Goal: Transaction & Acquisition: Purchase product/service

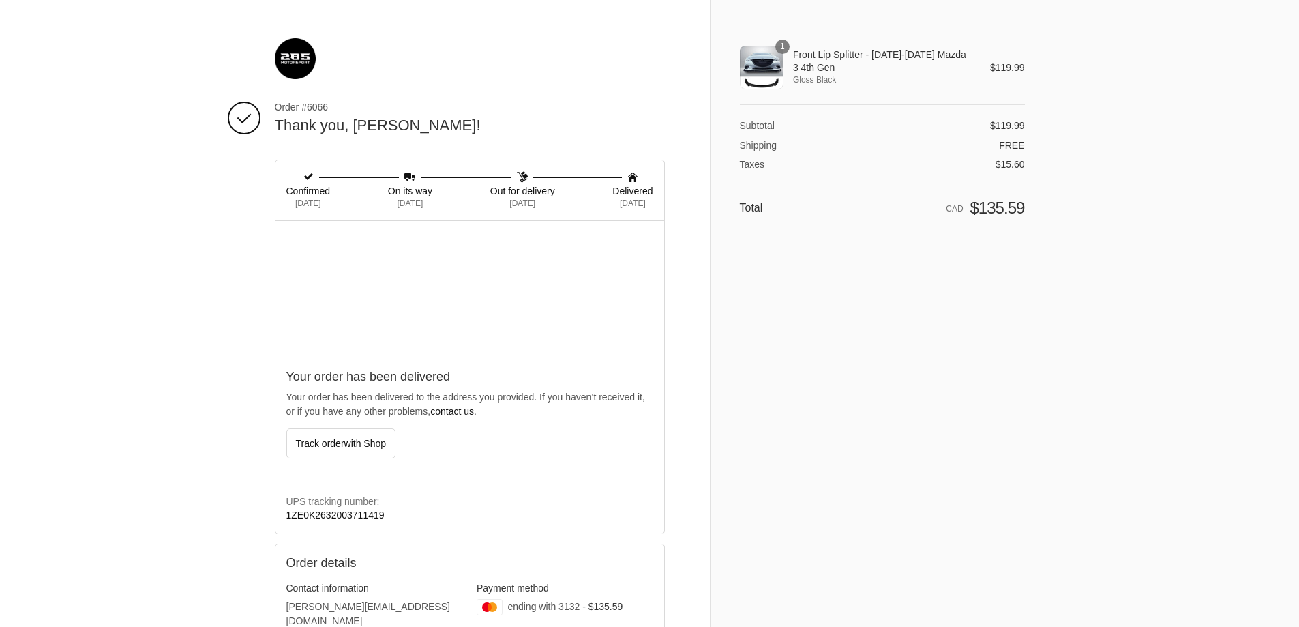
drag, startPoint x: 813, startPoint y: 52, endPoint x: 792, endPoint y: 61, distance: 22.3
click at [812, 52] on span "Front Lip Splitter - [DATE]-[DATE] Mazda 3 4th Gen" at bounding box center [882, 60] width 178 height 25
drag, startPoint x: 810, startPoint y: 72, endPoint x: 799, endPoint y: 59, distance: 16.9
click at [796, 55] on th "Front Lip Splitter - 2014-2018 Mazda 3 4th Gen Gloss Black" at bounding box center [878, 68] width 188 height 44
click at [811, 70] on span "Front Lip Splitter - [DATE]-[DATE] Mazda 3 4th Gen" at bounding box center [882, 60] width 178 height 25
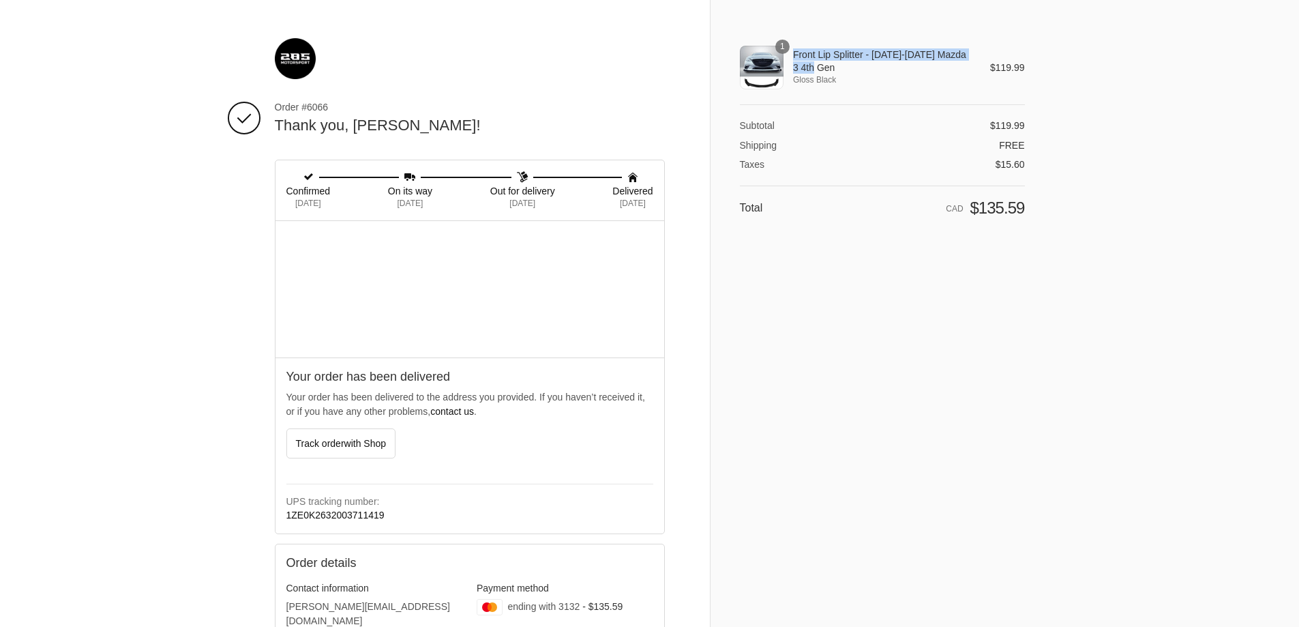
drag, startPoint x: 807, startPoint y: 69, endPoint x: 790, endPoint y: 54, distance: 23.2
click at [790, 54] on th "Front Lip Splitter - 2014-2018 Mazda 3 4th Gen Gloss Black" at bounding box center [878, 68] width 188 height 44
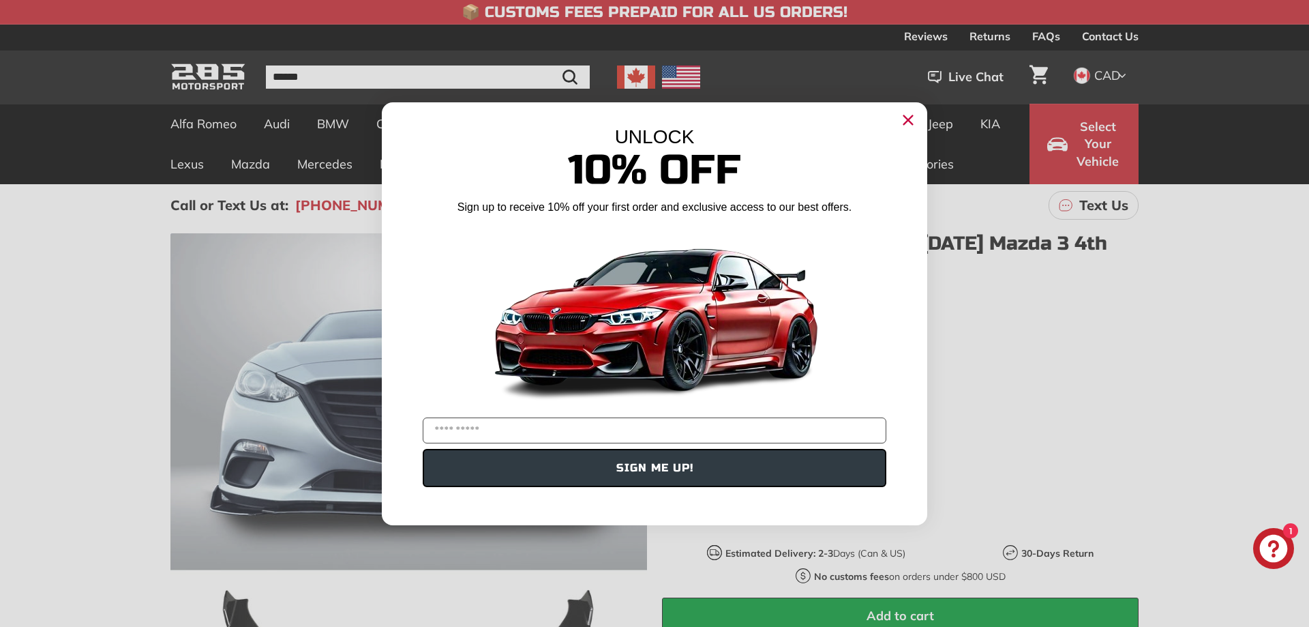
click at [902, 120] on circle "Close dialog" at bounding box center [908, 119] width 20 height 20
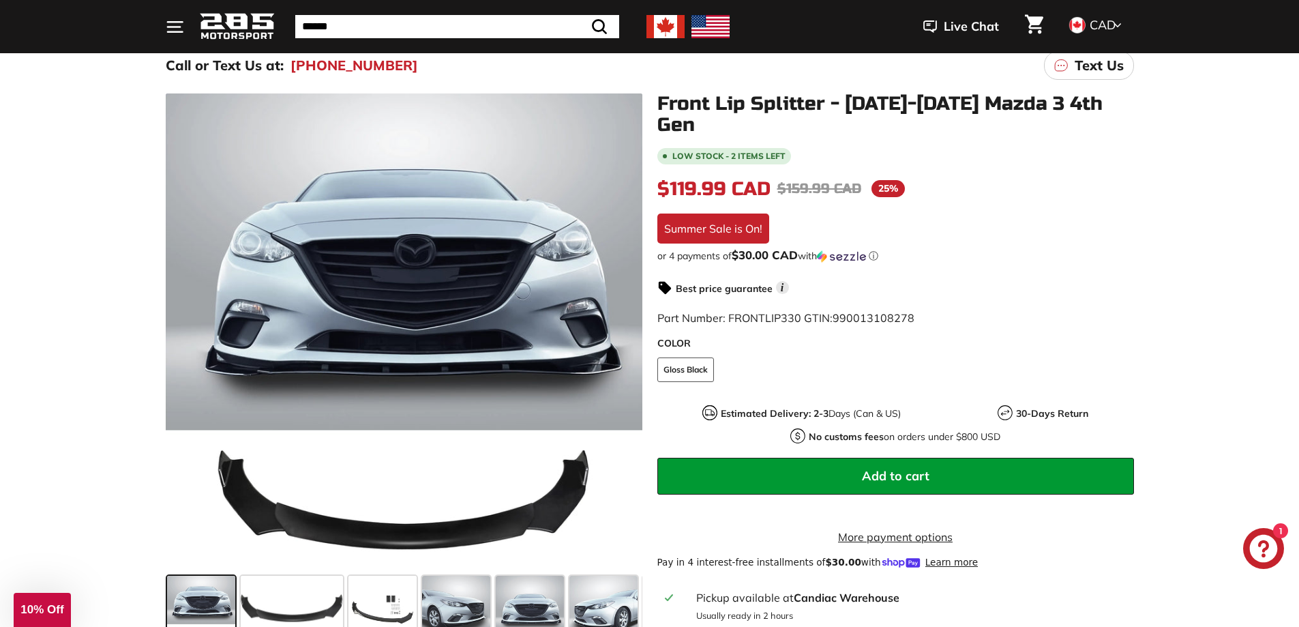
scroll to position [136, 0]
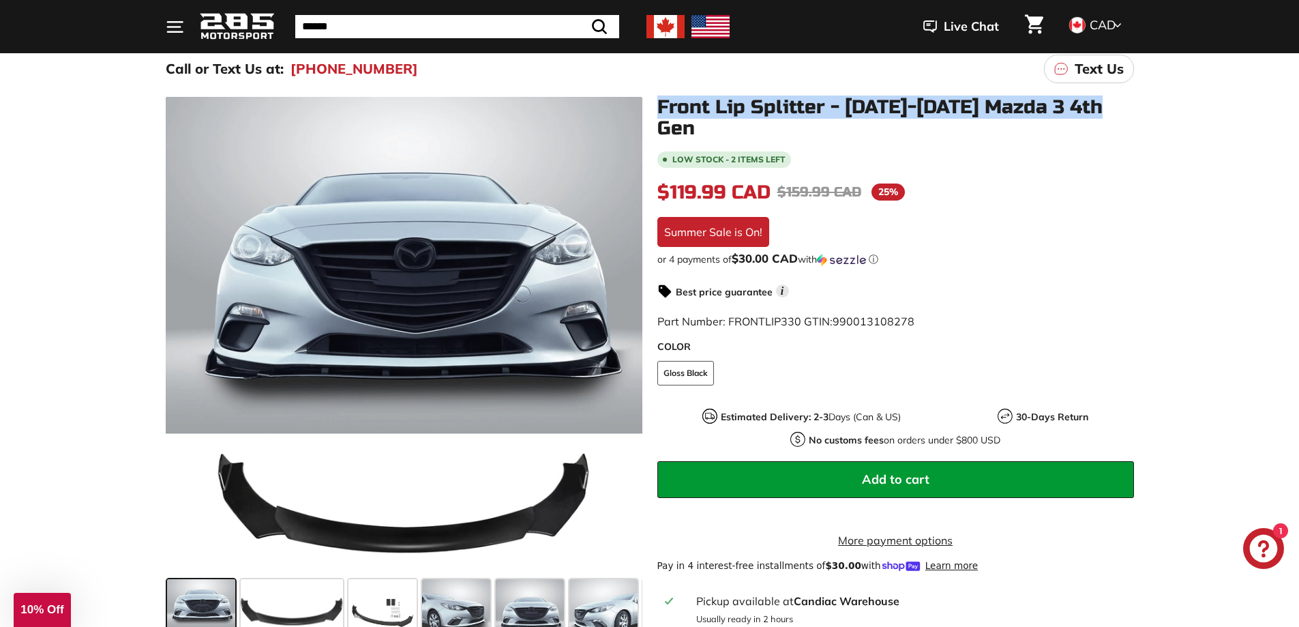
drag, startPoint x: 659, startPoint y: 108, endPoint x: 1119, endPoint y: 100, distance: 460.4
click at [1122, 100] on h1 "Front Lip Splitter - [DATE]-[DATE] Mazda 3 4th Gen" at bounding box center [895, 118] width 477 height 42
copy h1 "Front Lip Splitter - [DATE]-[DATE] Mazda 3 4th Gen"
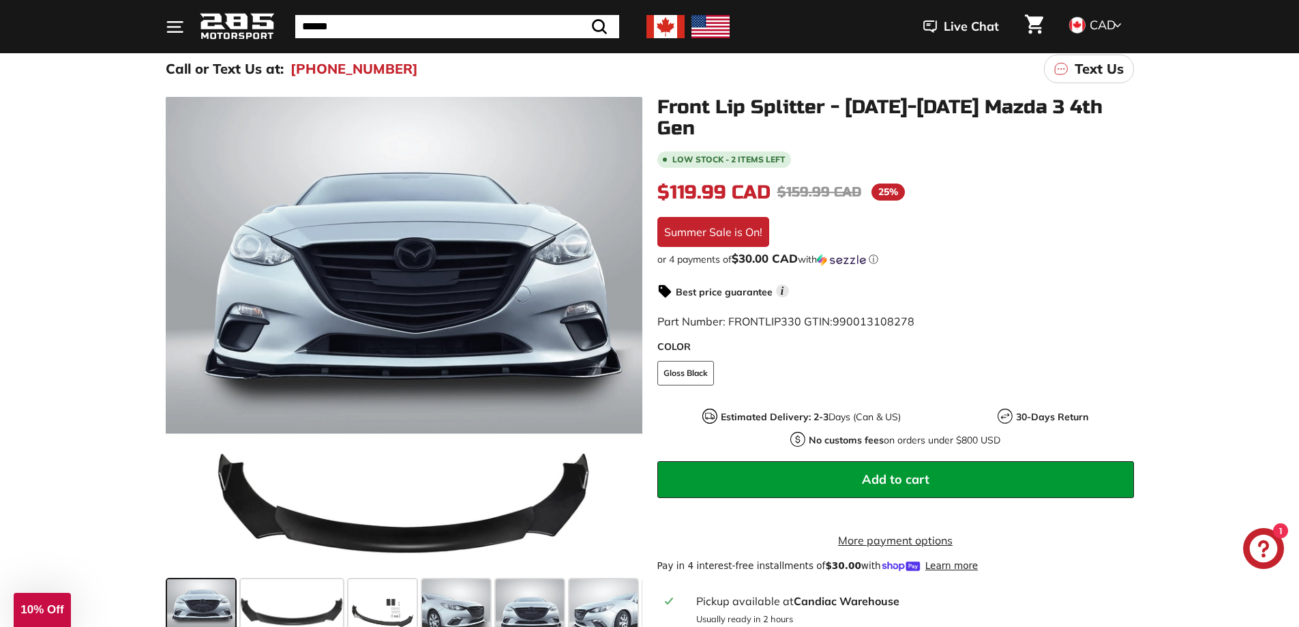
click at [43, 270] on div ".cls-1{fill:none;stroke:#000;stroke-miterlimit:10;stroke-width:2px} .cls-1{fill…" at bounding box center [649, 384] width 1299 height 589
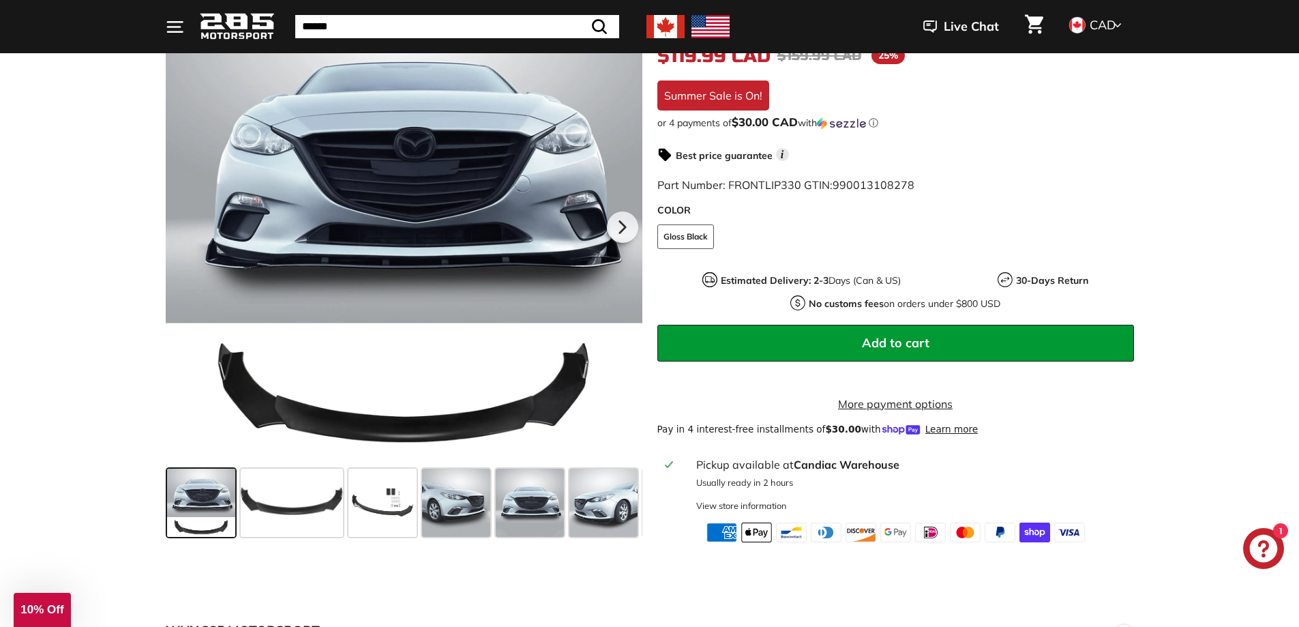
drag, startPoint x: 446, startPoint y: 199, endPoint x: 32, endPoint y: 462, distance: 490.2
click at [5, 467] on div ".cls-1{fill:none;stroke:#000;stroke-miterlimit:10;stroke-width:2px} .cls-1{fill…" at bounding box center [649, 248] width 1299 height 589
click at [295, 481] on span at bounding box center [292, 502] width 102 height 68
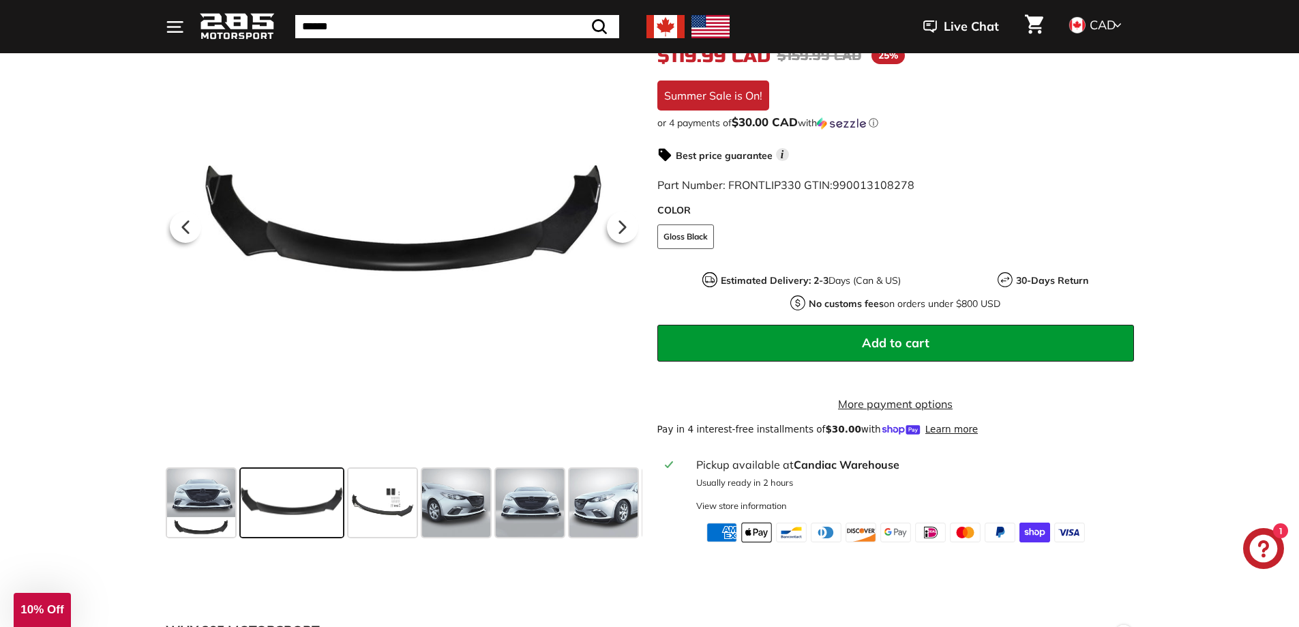
drag, startPoint x: 445, startPoint y: 211, endPoint x: 0, endPoint y: 305, distance: 455.1
click at [0, 305] on div ".cls-1{fill:none;stroke:#000;stroke-miterlimit:10;stroke-width:2px} .cls-1{fill…" at bounding box center [649, 248] width 1299 height 589
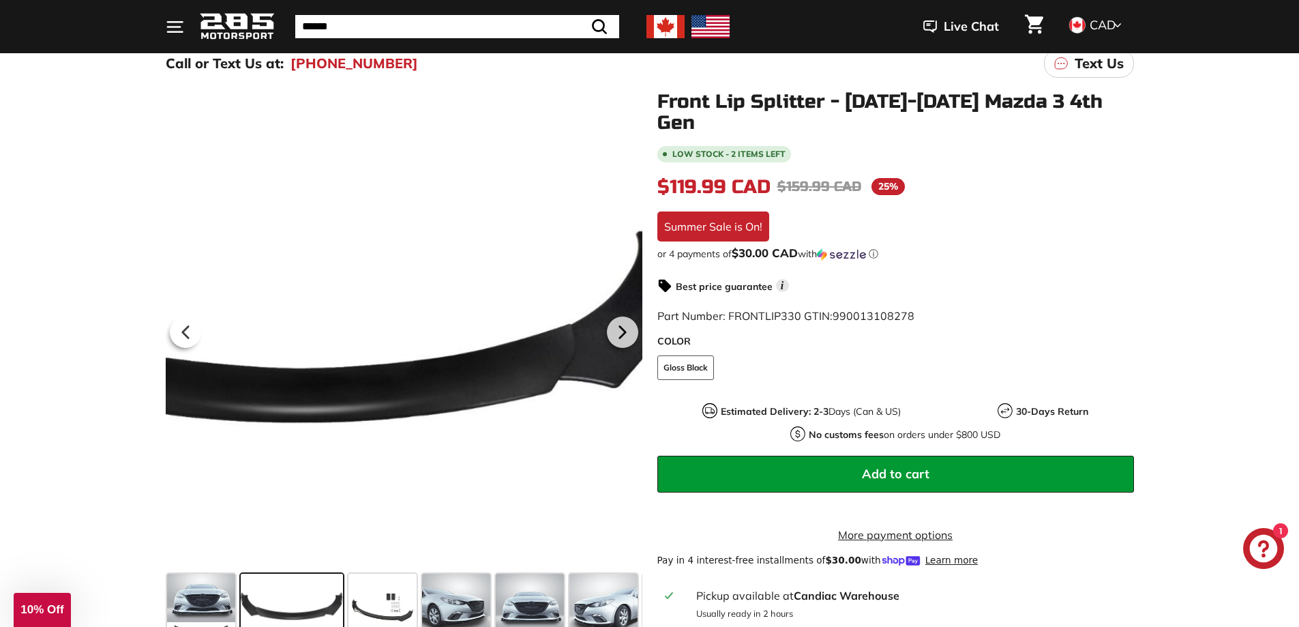
scroll to position [136, 0]
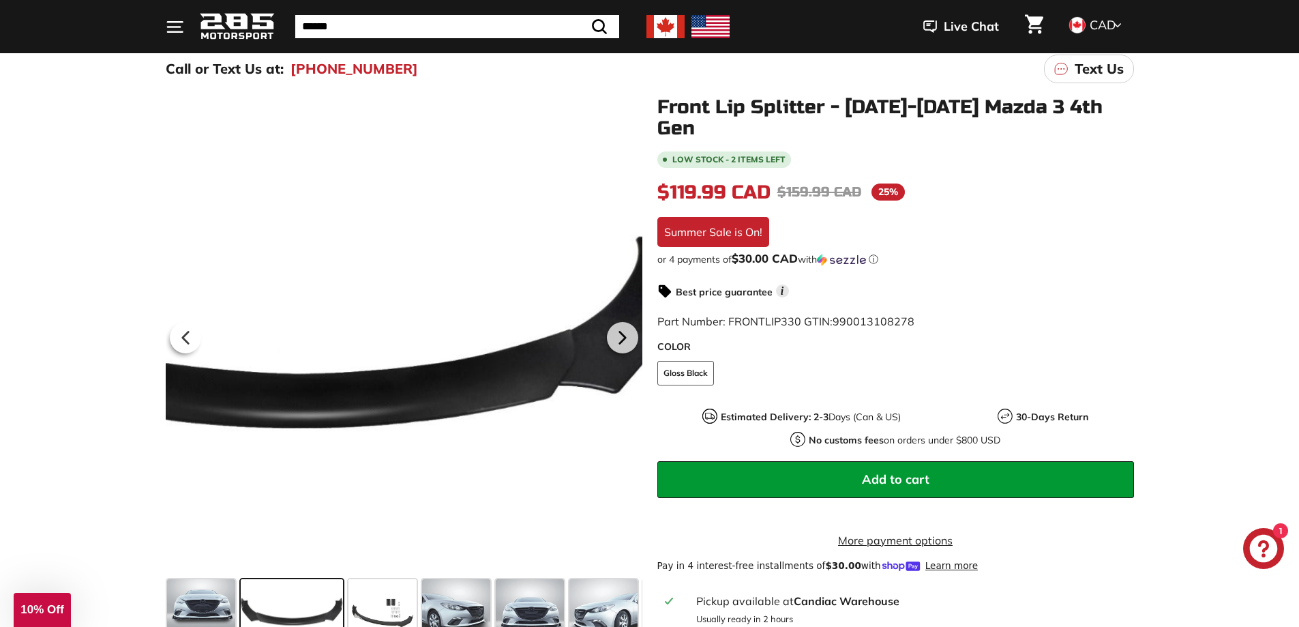
click at [443, 414] on div at bounding box center [404, 335] width 477 height 477
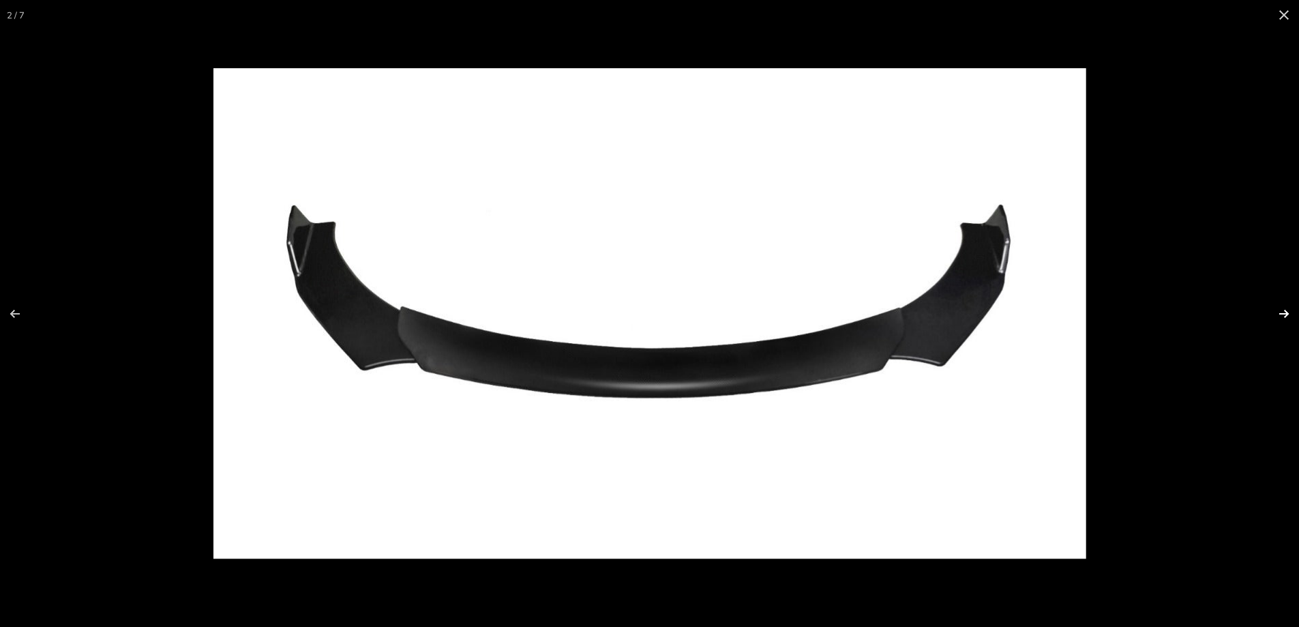
click at [1277, 306] on button at bounding box center [1275, 314] width 48 height 68
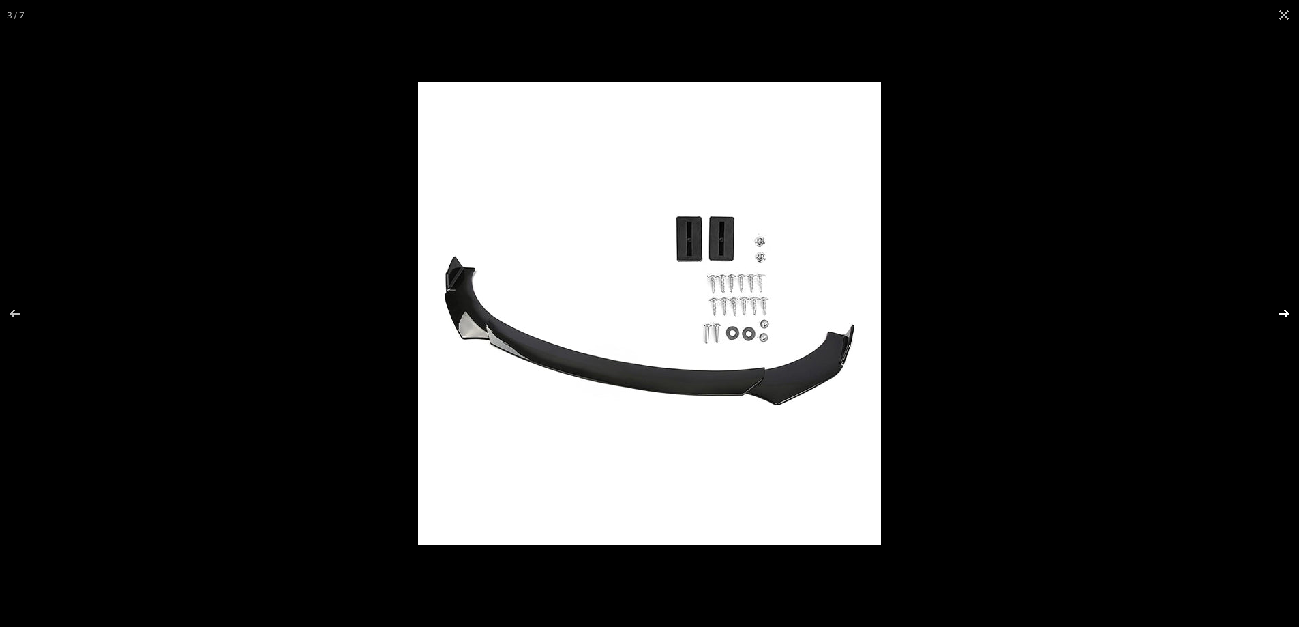
click at [1281, 317] on button at bounding box center [1275, 314] width 48 height 68
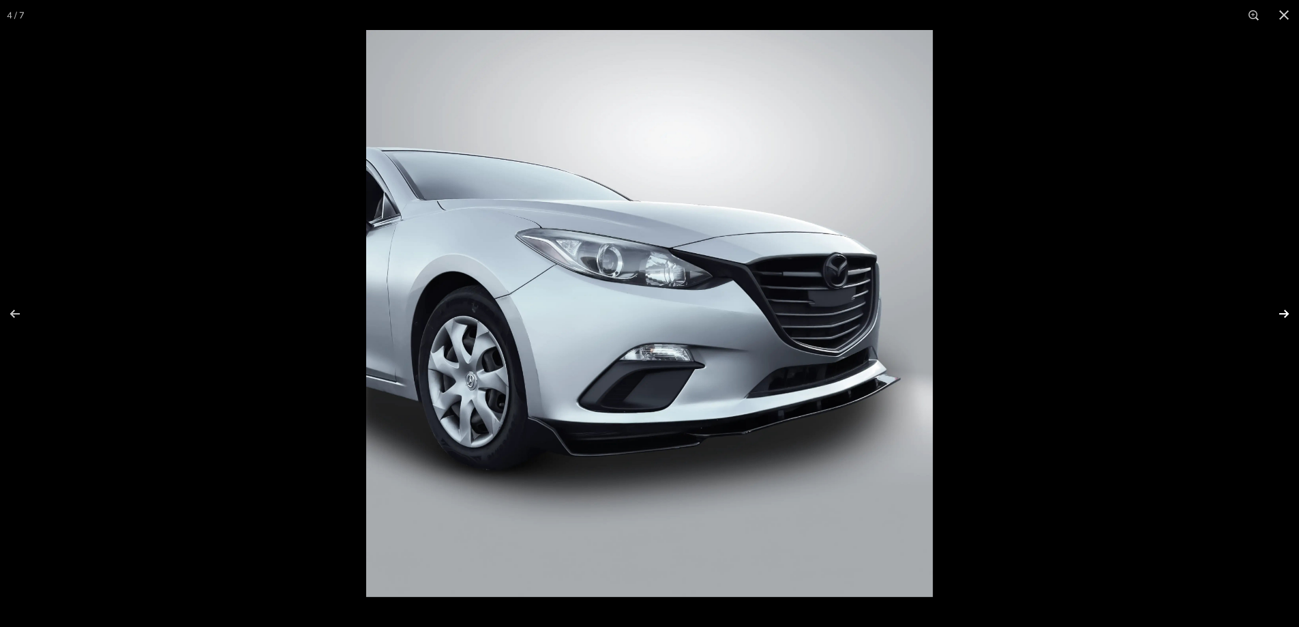
click at [1277, 315] on button at bounding box center [1275, 314] width 48 height 68
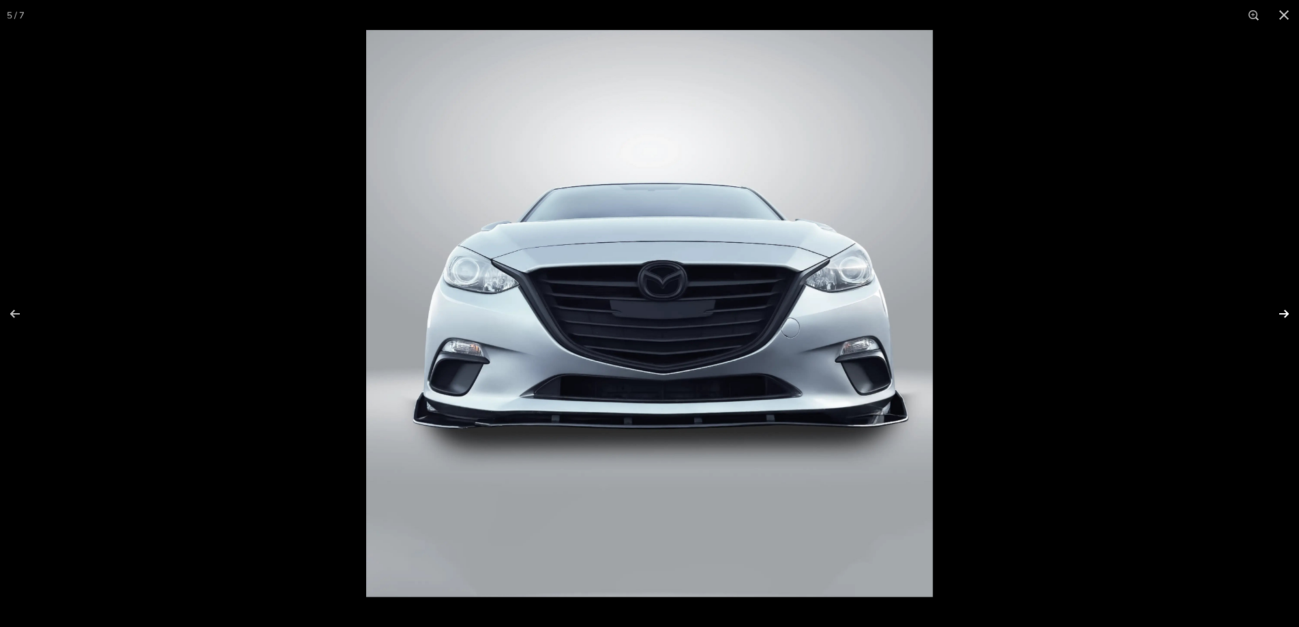
click at [1275, 314] on button at bounding box center [1275, 314] width 48 height 68
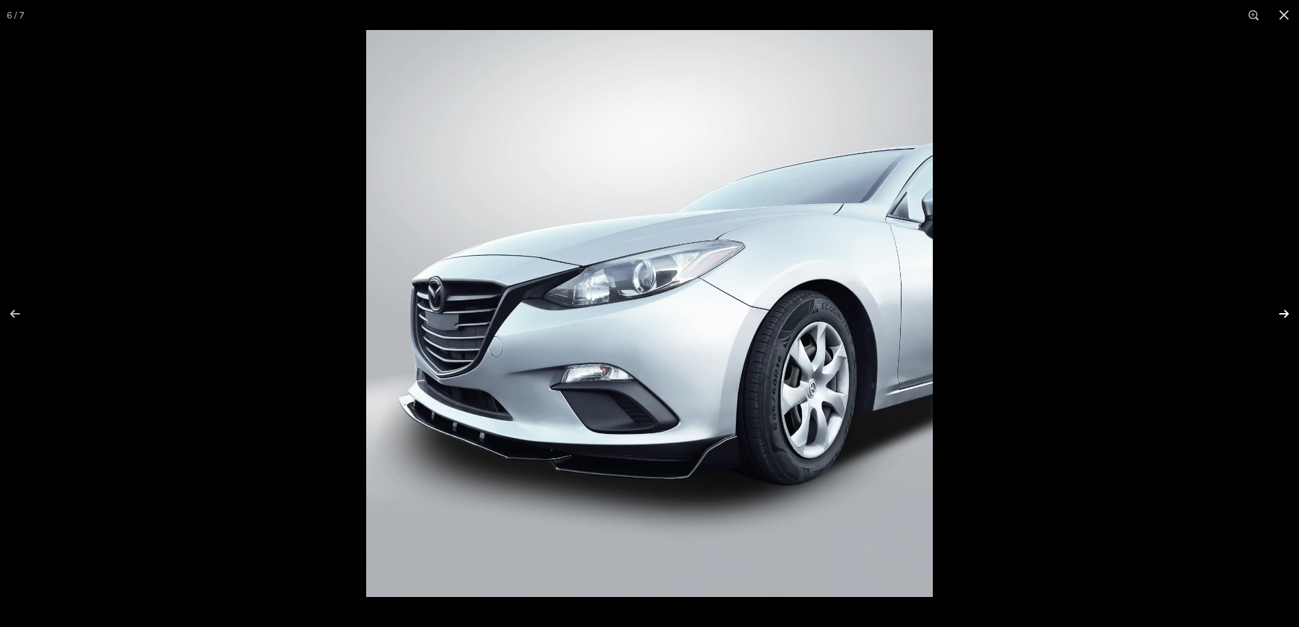
scroll to position [0, 72]
click at [1272, 313] on button at bounding box center [1275, 314] width 48 height 68
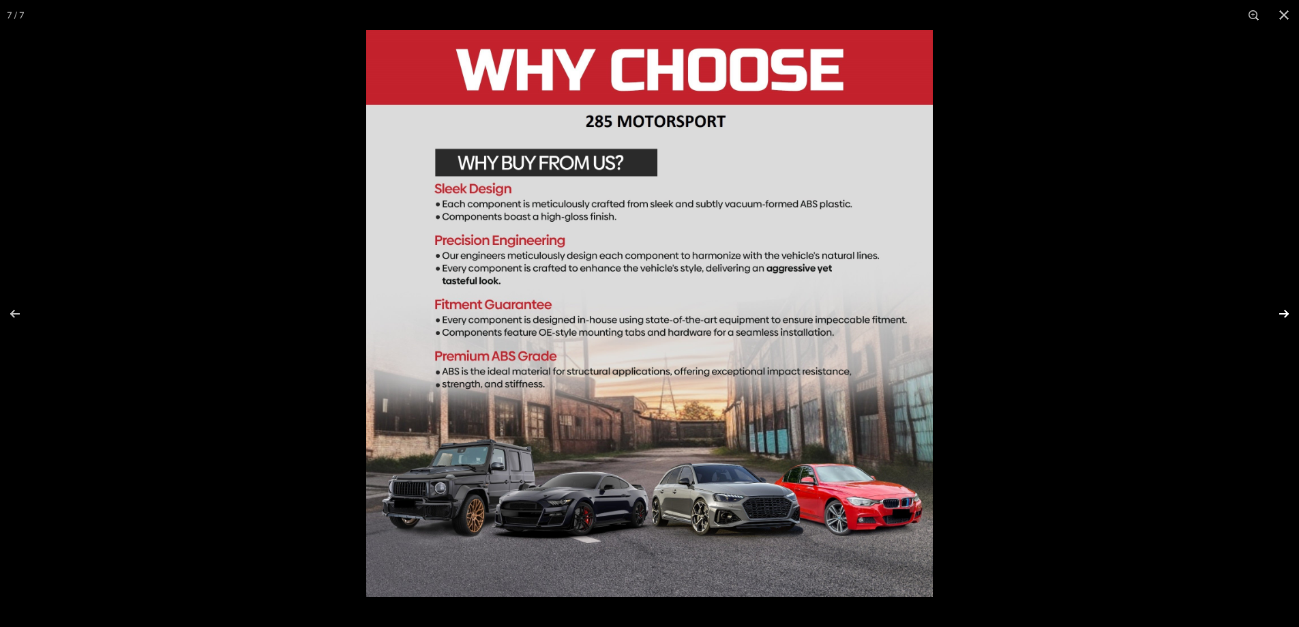
click at [1271, 313] on button at bounding box center [1275, 314] width 48 height 68
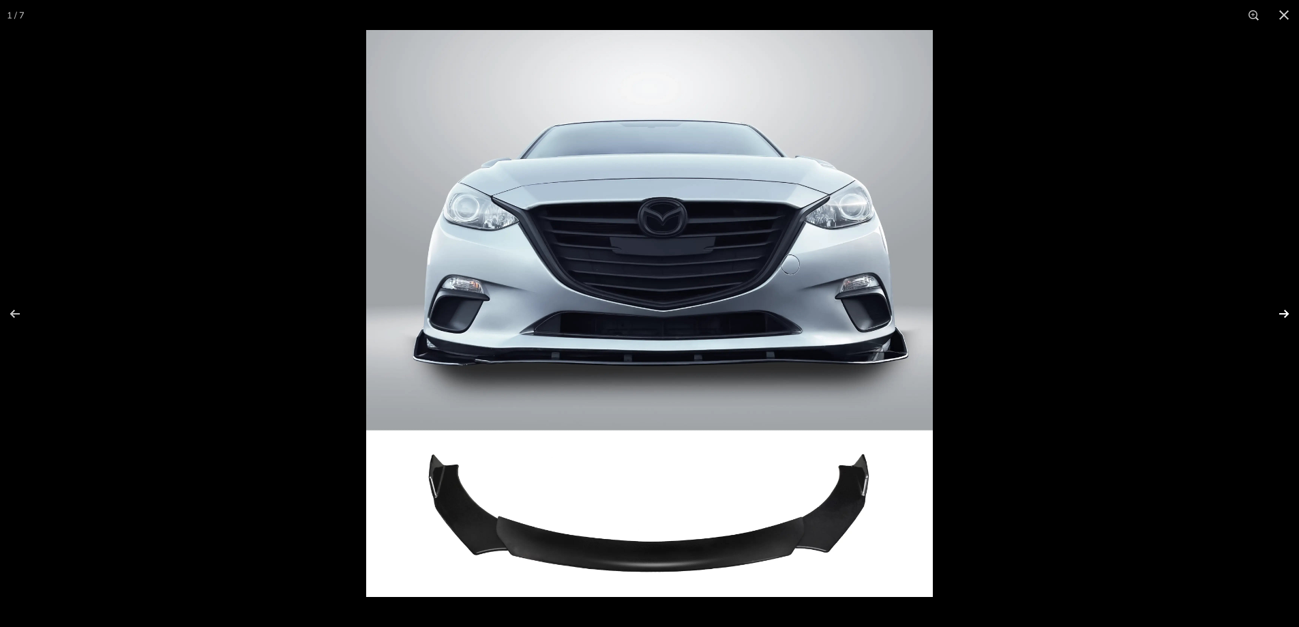
scroll to position [0, 0]
click at [977, 143] on div at bounding box center [1015, 343] width 1299 height 627
